Goal: Task Accomplishment & Management: Manage account settings

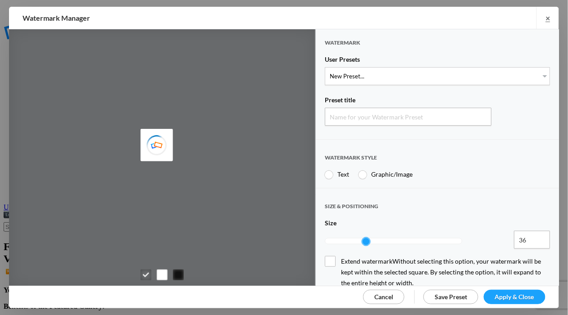
type input "Watermark-9/27/2025"
radio input "true"
type input "Cheryl Pursell"
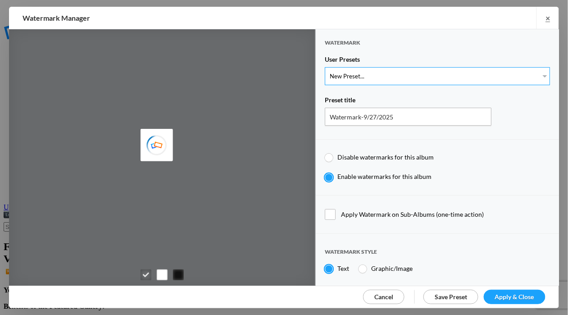
click at [539, 76] on select "New Preset... WhiteCPwatermark BlackCPwatermark capBLACK CAPWHITE GIFWHITE GIFB…" at bounding box center [437, 76] width 225 height 18
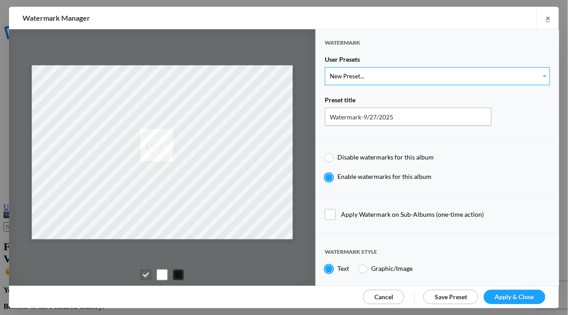
select select "1: Object"
click at [325, 67] on select "New Preset... WhiteCPwatermark BlackCPwatermark capBLACK CAPWHITE GIFWHITE GIFB…" at bounding box center [437, 76] width 225 height 18
type input "WhiteCPwatermark"
radio input "false"
radio input "true"
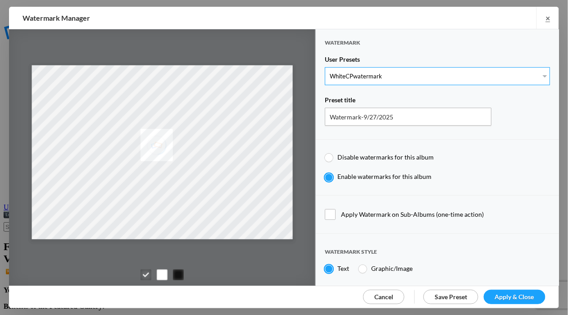
type input "41"
radio input "true"
radio input "false"
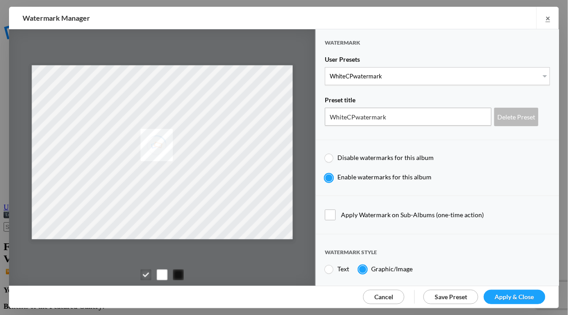
click at [515, 294] on span "Apply & Close" at bounding box center [514, 297] width 39 height 8
